Goal: Task Accomplishment & Management: Manage account settings

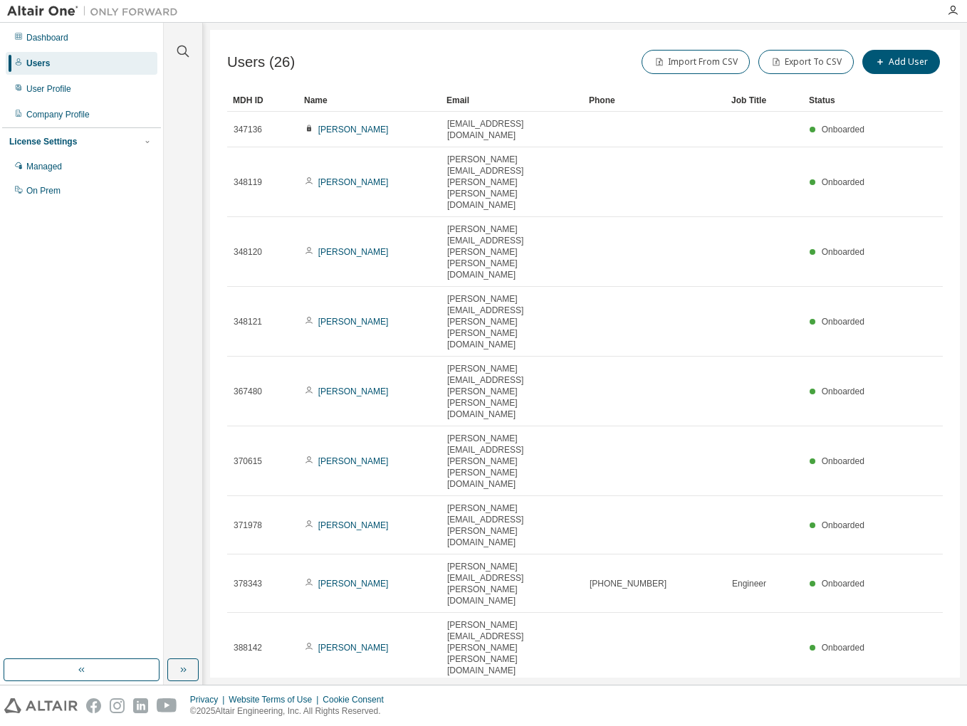
click at [320, 105] on div "Name" at bounding box center [369, 100] width 131 height 23
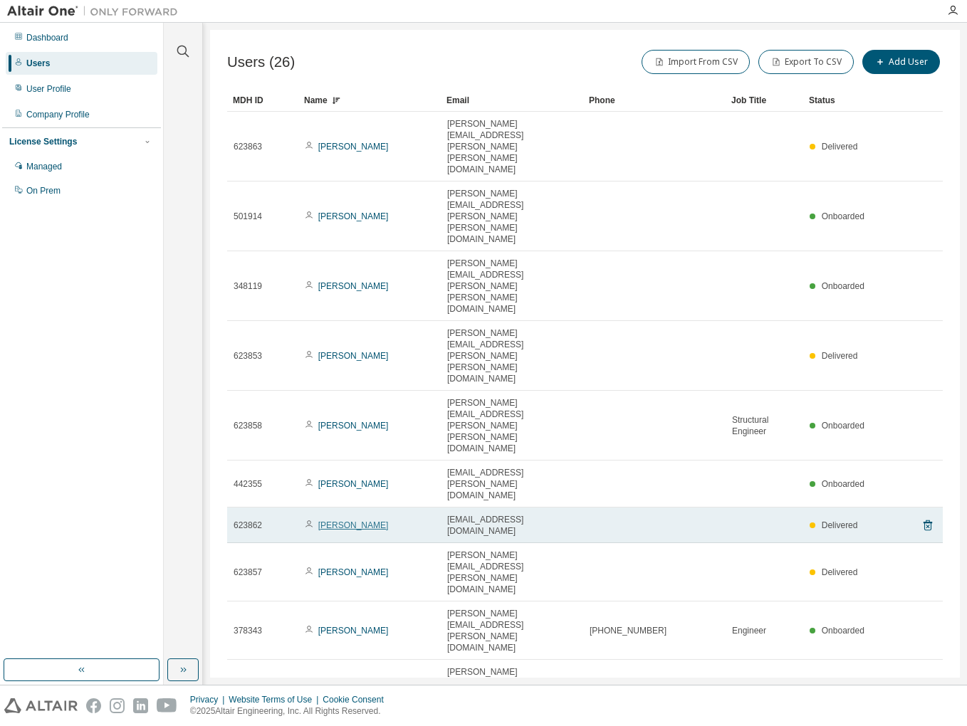
click at [343, 521] on link "[PERSON_NAME]" at bounding box center [353, 526] width 70 height 10
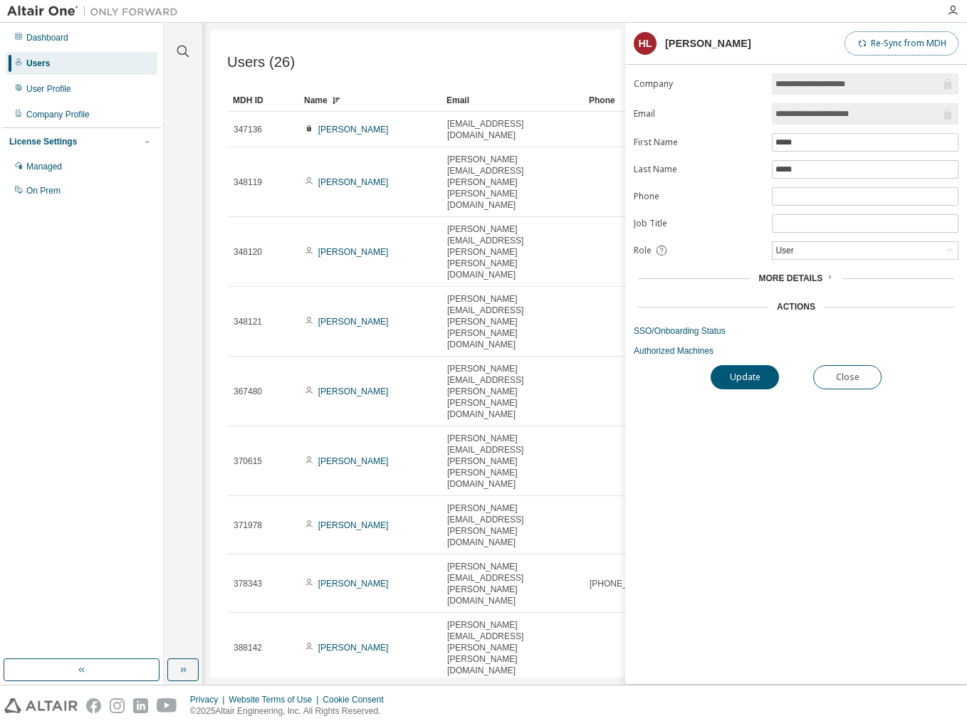
click at [904, 38] on button "Re-Sync from MDH" at bounding box center [902, 43] width 114 height 24
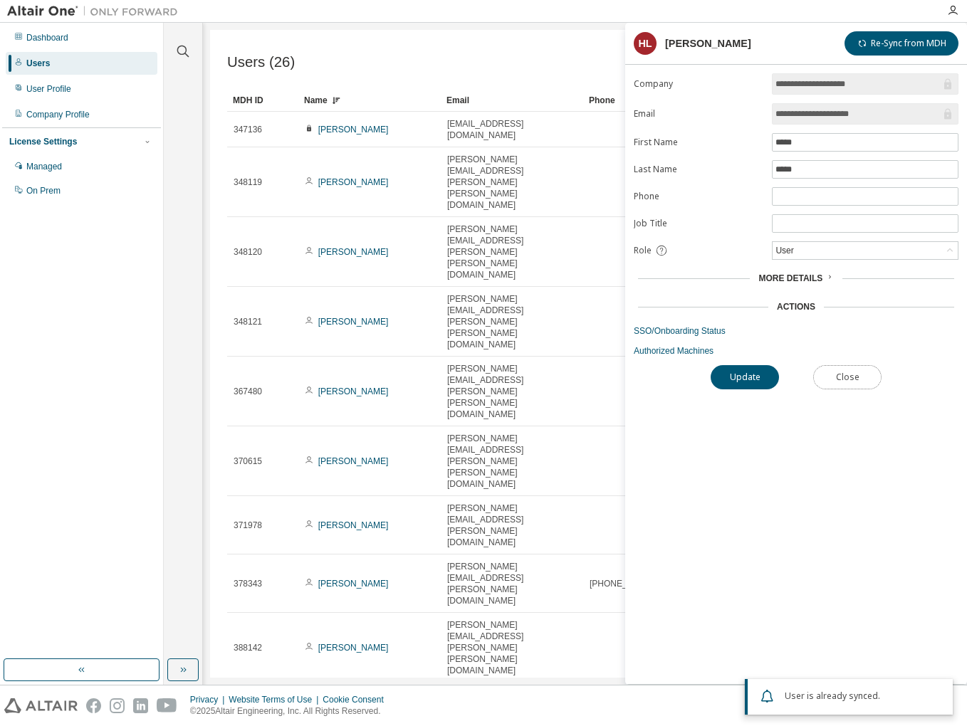
click at [857, 375] on button "Close" at bounding box center [847, 377] width 68 height 24
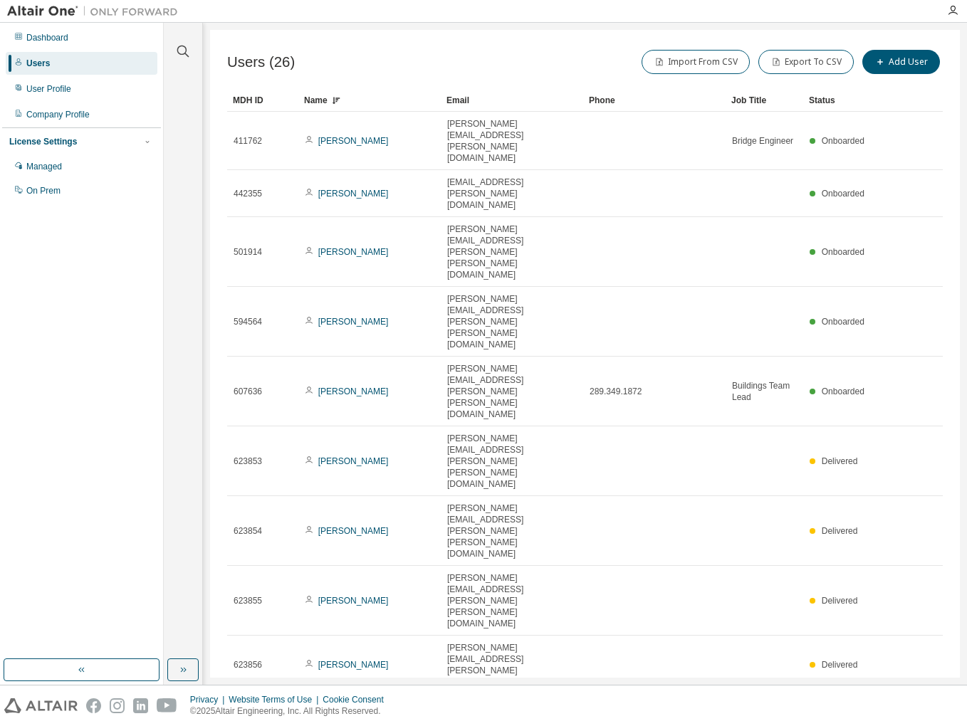
click at [908, 367] on div "MDH ID Name Email Phone Job Title Status 411762 [PERSON_NAME] [PERSON_NAME][EMA…" at bounding box center [585, 435] width 716 height 693
type input "*"
